Goal: Transaction & Acquisition: Subscribe to service/newsletter

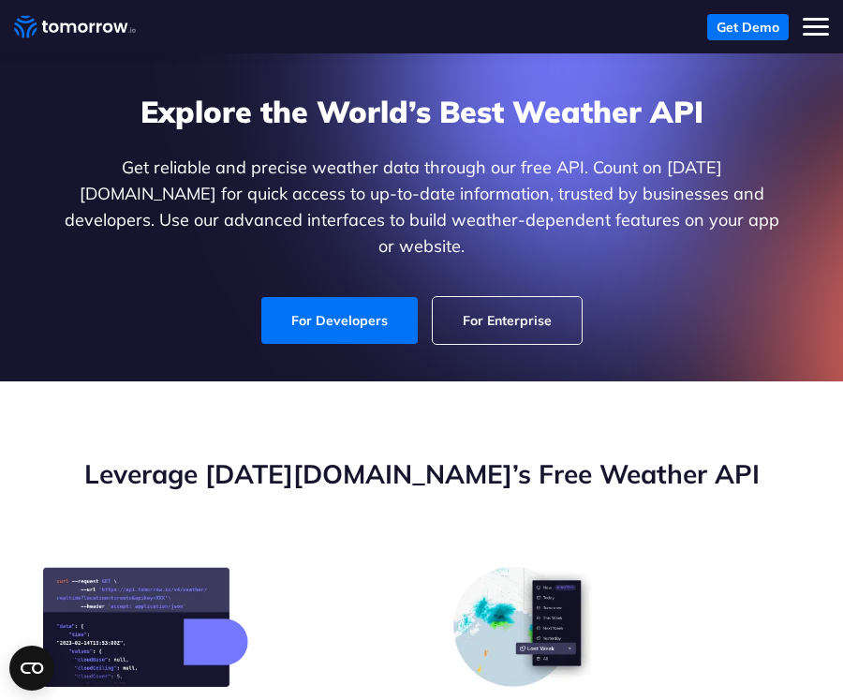
click at [807, 22] on button "Toggle mobile menu" at bounding box center [816, 27] width 26 height 26
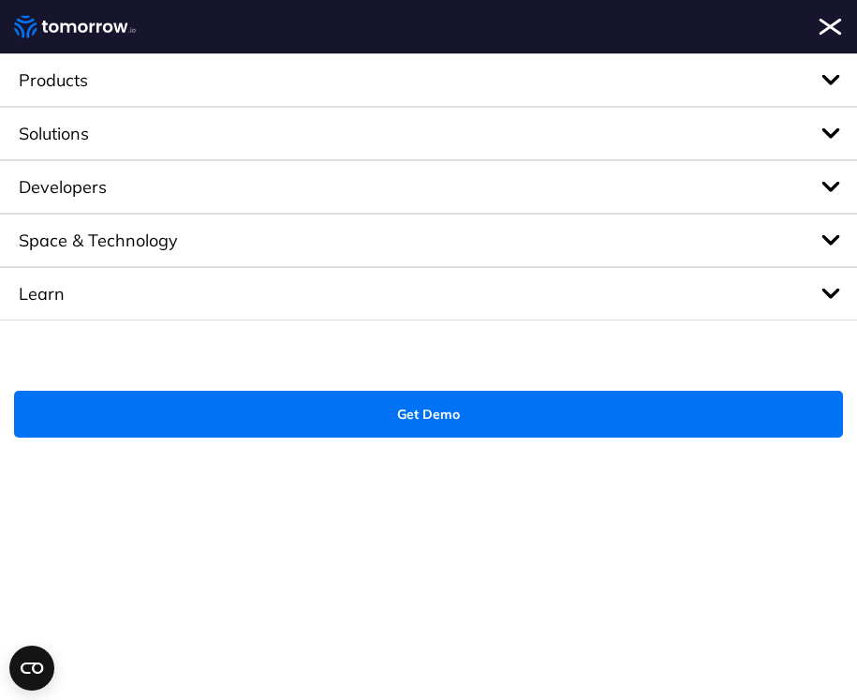
click at [827, 22] on button "Toggle mobile menu" at bounding box center [830, 27] width 26 height 26
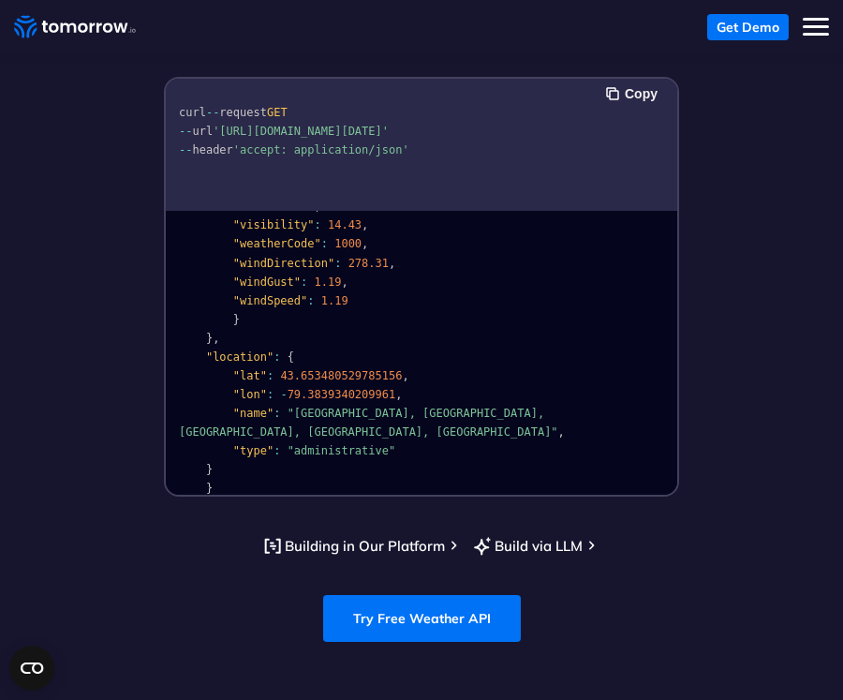
scroll to position [376, 0]
click at [405, 595] on link "Try Free Weather API" at bounding box center [422, 618] width 198 height 47
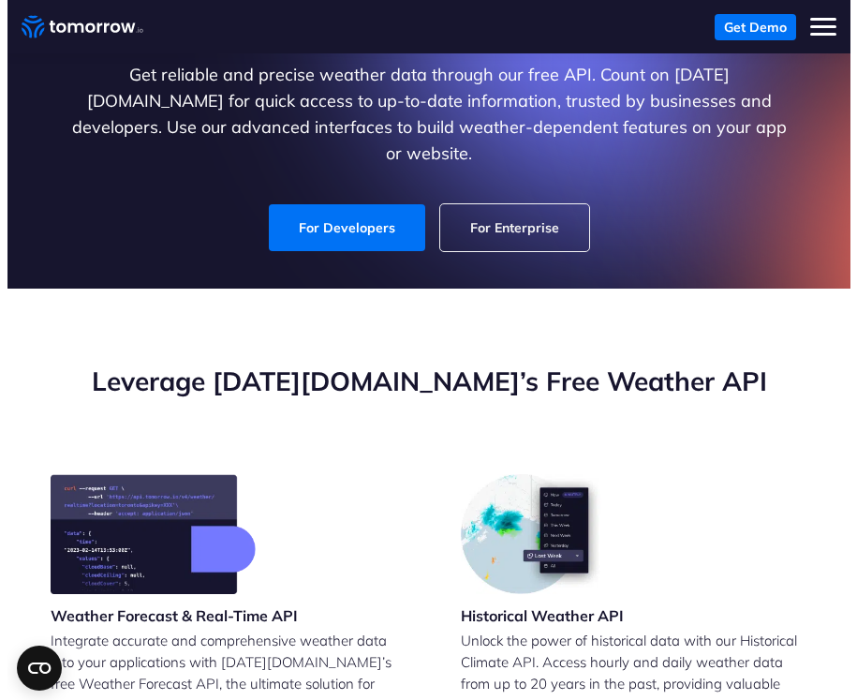
scroll to position [94, 0]
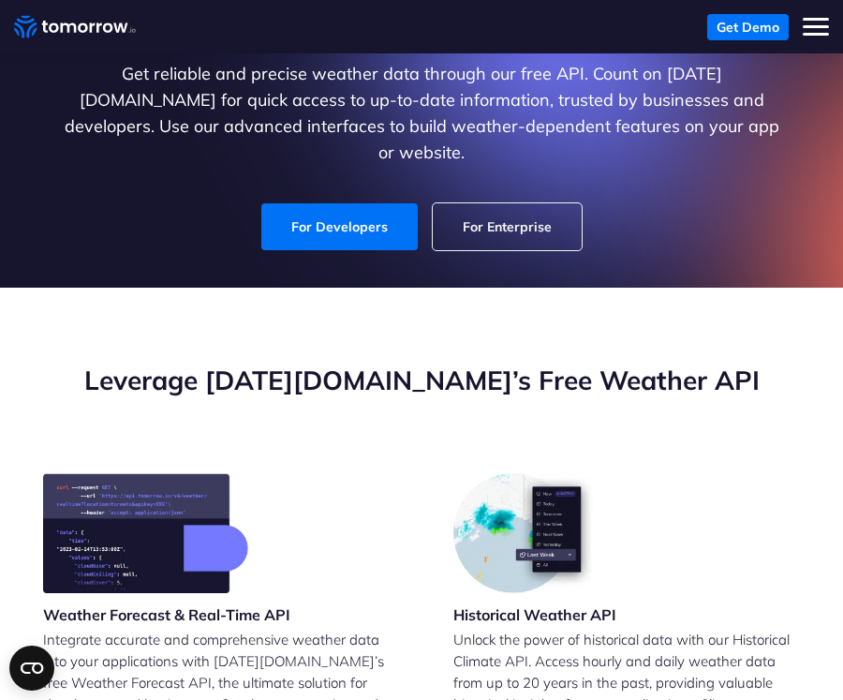
click at [815, 19] on span "Toggle mobile menu" at bounding box center [816, 19] width 26 height 3
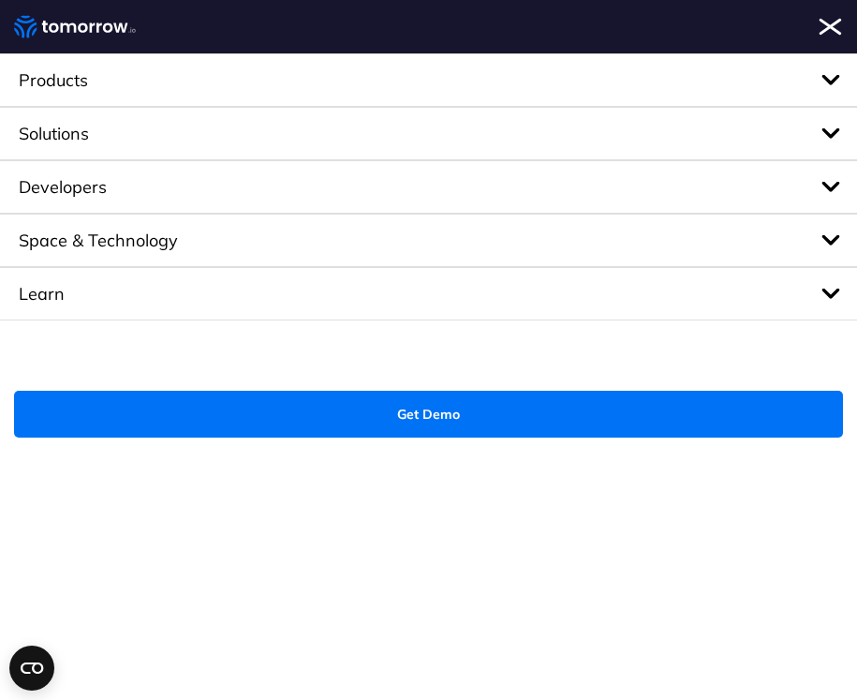
click at [190, 80] on span "Products" at bounding box center [428, 79] width 857 height 53
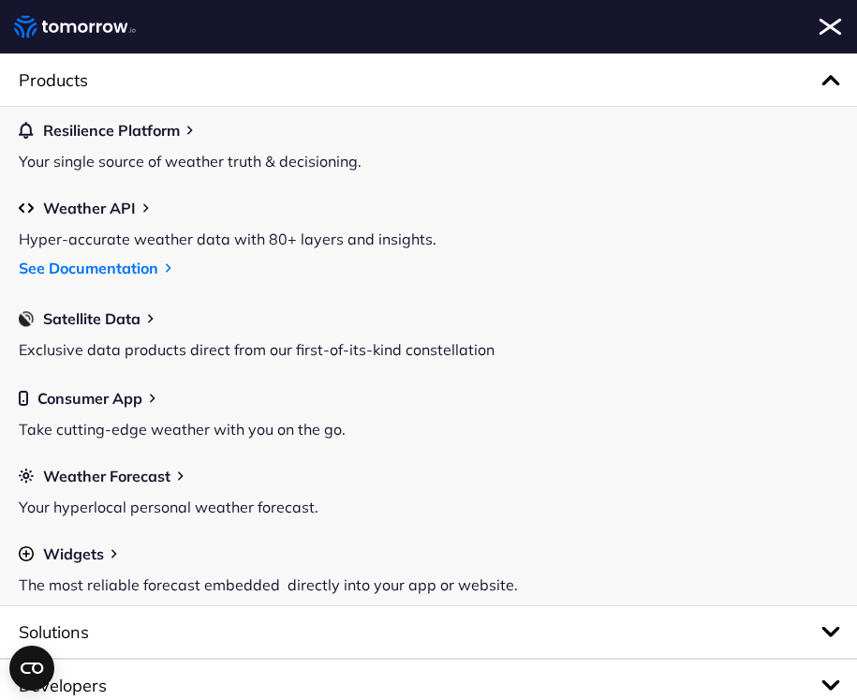
click at [190, 80] on span "Products" at bounding box center [428, 79] width 857 height 53
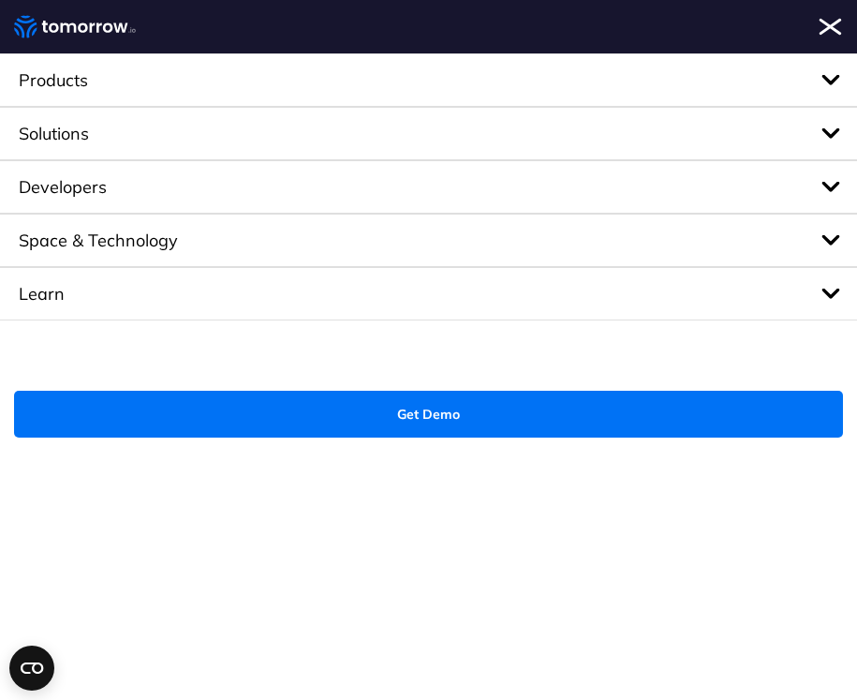
click at [190, 80] on span "Products" at bounding box center [428, 79] width 857 height 53
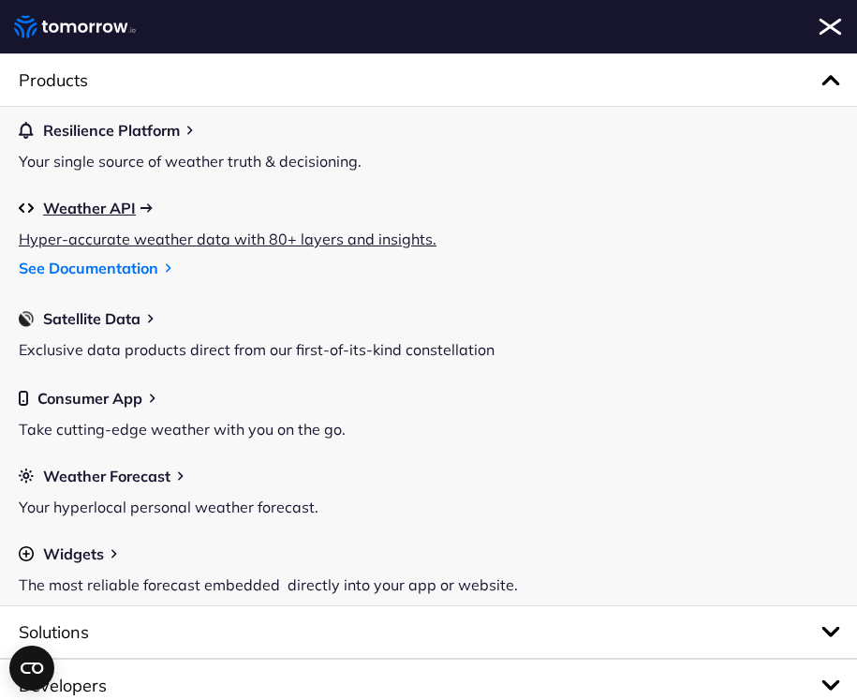
click at [117, 209] on span "Weather API" at bounding box center [89, 208] width 93 height 17
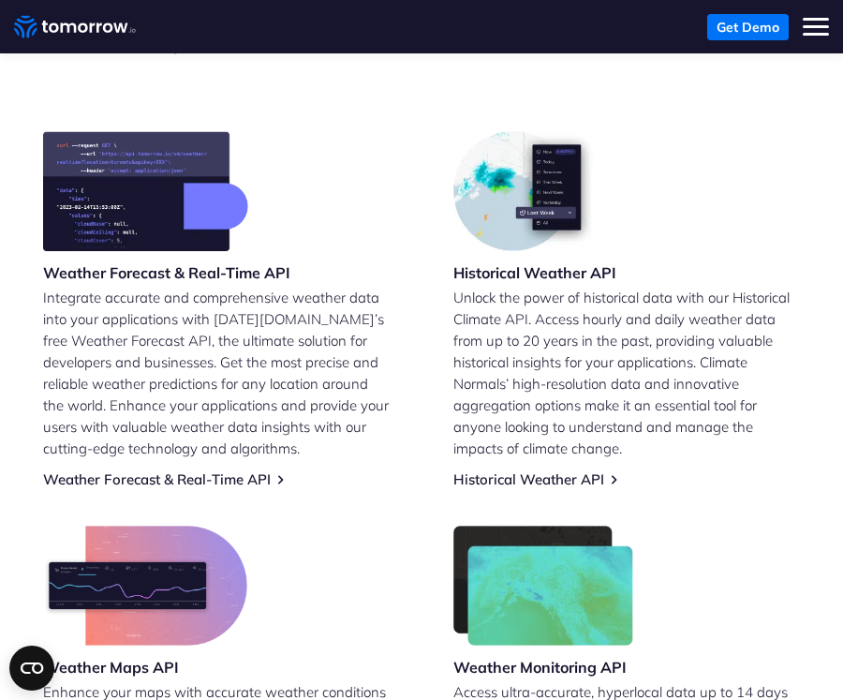
scroll to position [468, 0]
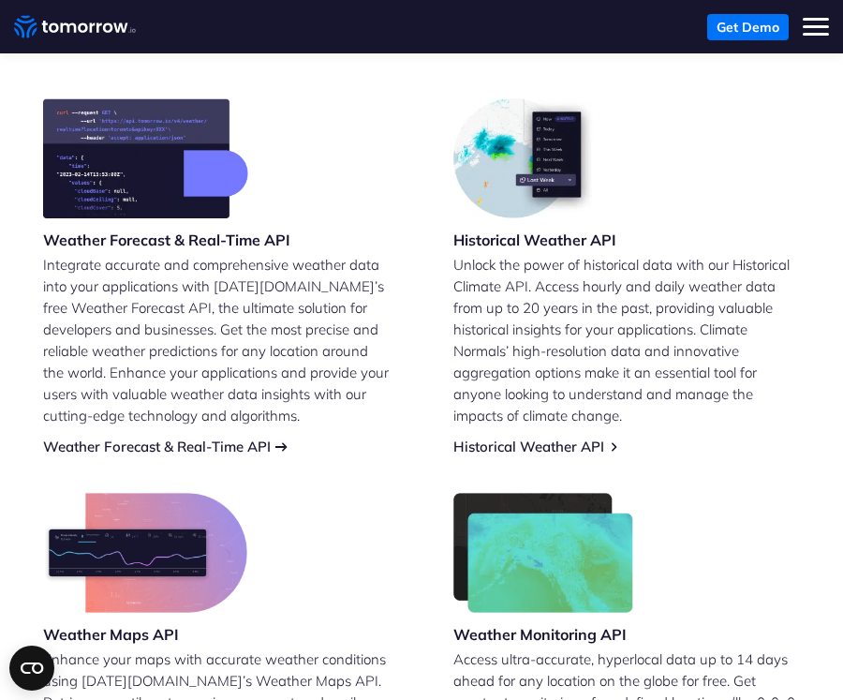
click at [165, 437] on link "Weather Forecast & Real-Time API" at bounding box center [157, 446] width 228 height 18
click at [219, 153] on img at bounding box center [145, 158] width 205 height 120
click at [137, 172] on img at bounding box center [145, 158] width 205 height 120
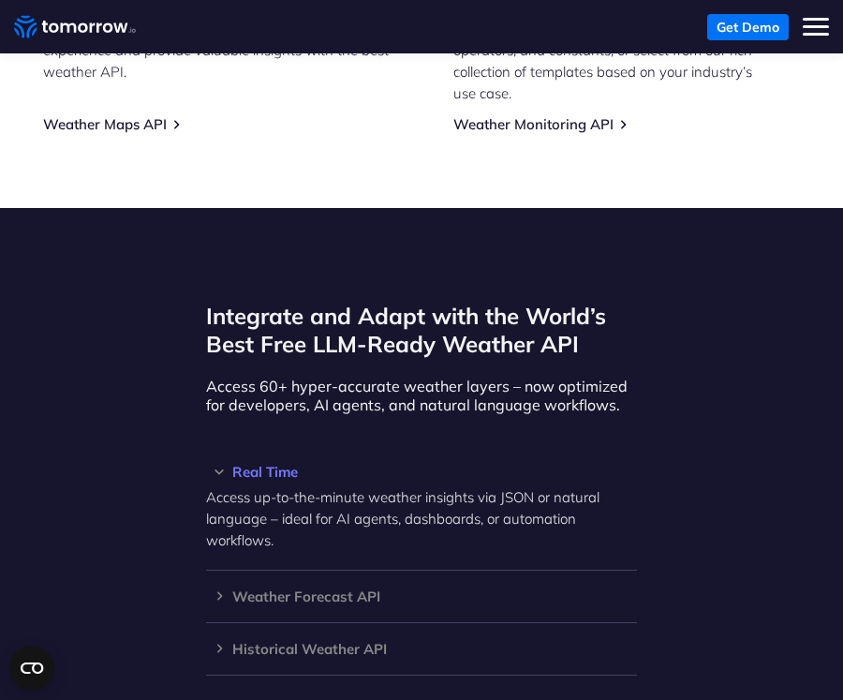
scroll to position [1218, 0]
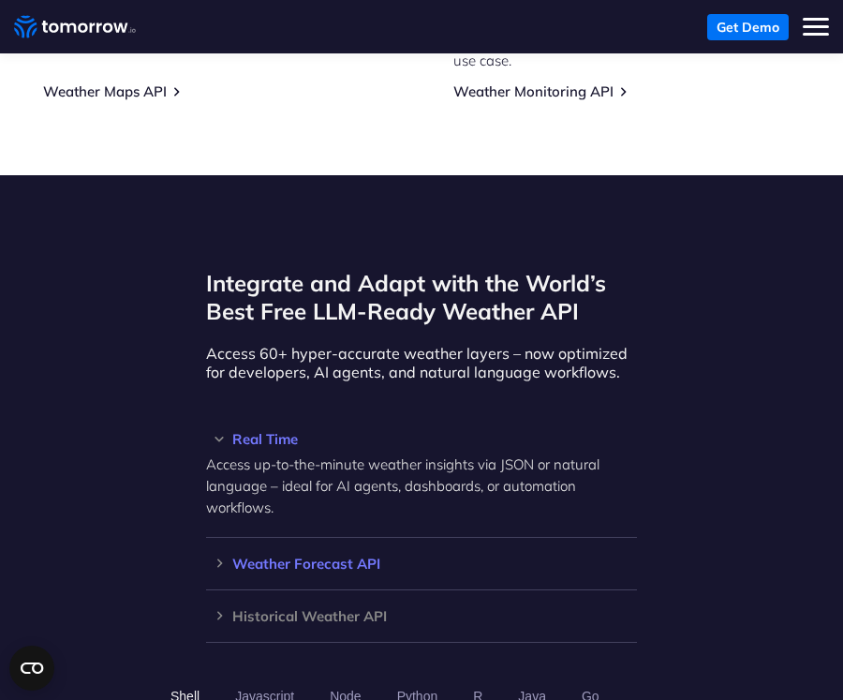
click at [274, 556] on h3 "Weather Forecast API" at bounding box center [421, 563] width 431 height 14
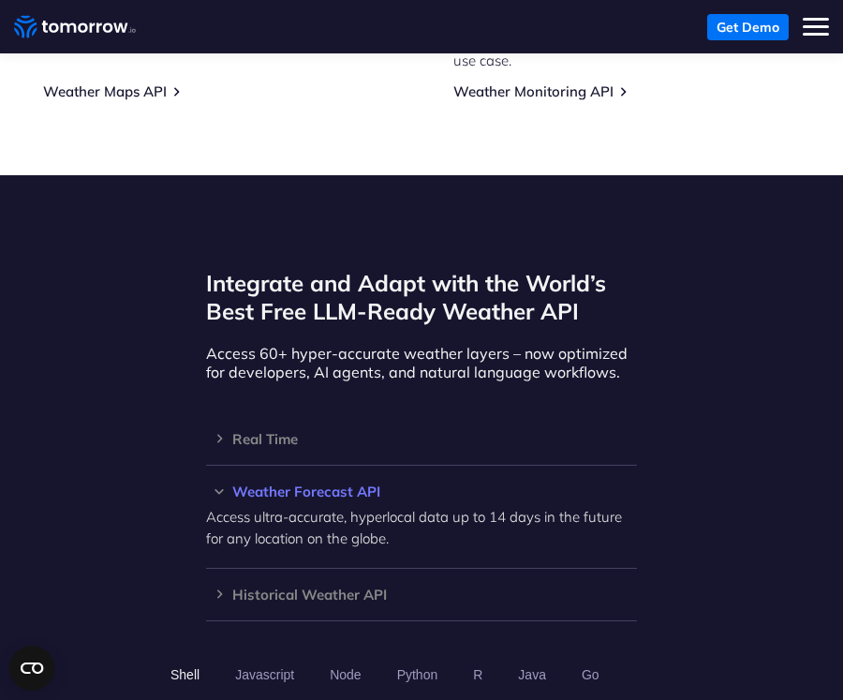
click at [285, 511] on p "Access ultra-accurate, hyperlocal data up to 14 days in the future for any loca…" at bounding box center [421, 527] width 431 height 43
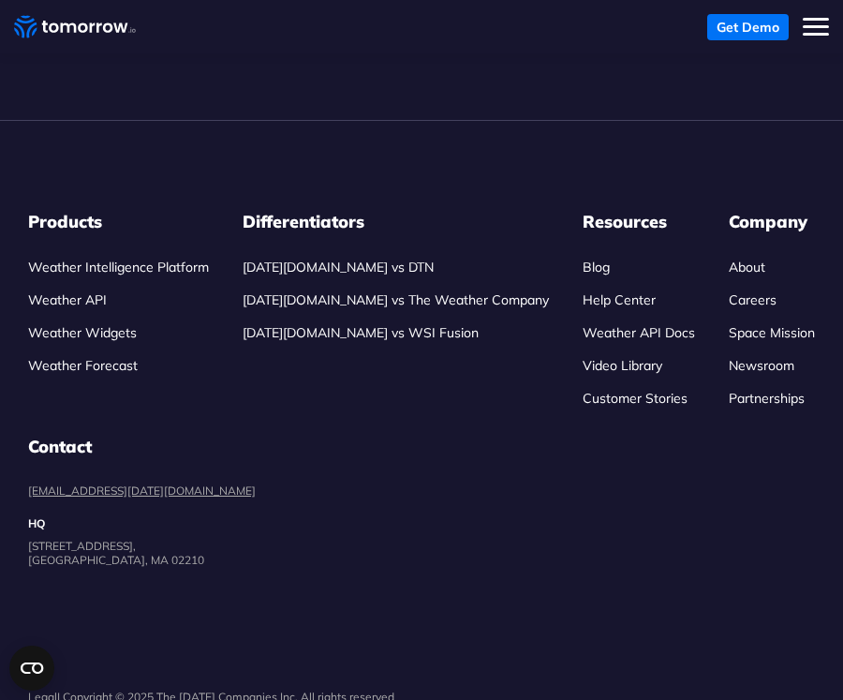
scroll to position [4590, 0]
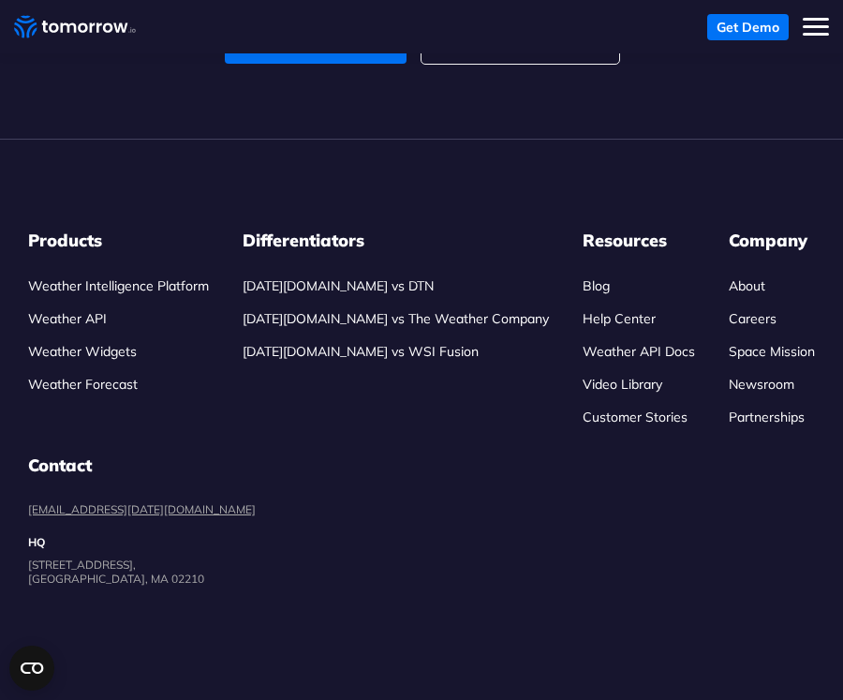
scroll to position [4497, 0]
